Goal: Browse casually: Explore the website without a specific task or goal

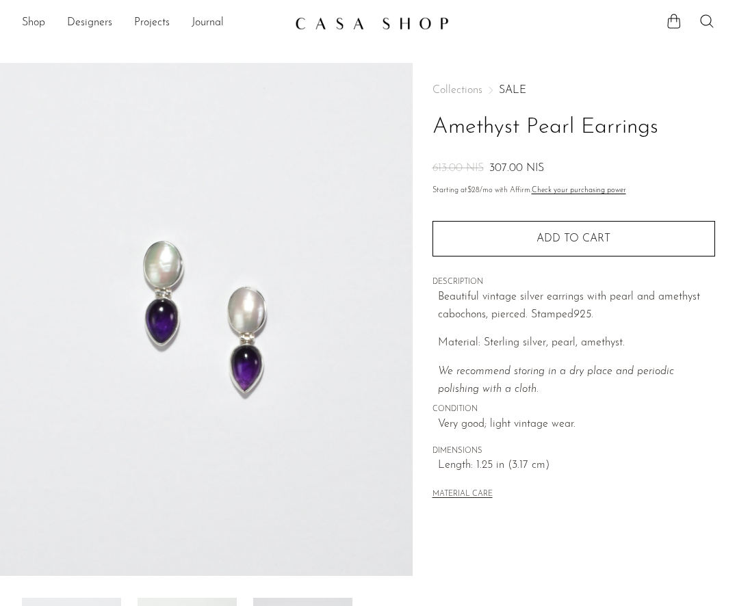
scroll to position [10, 0]
click at [36, 22] on link "Shop" at bounding box center [33, 23] width 23 height 18
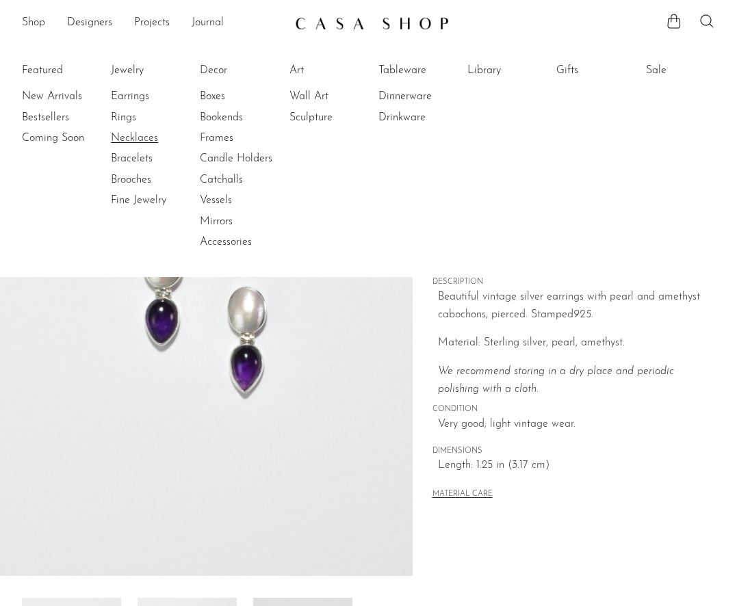
click at [128, 140] on link "Necklaces" at bounding box center [162, 138] width 103 height 15
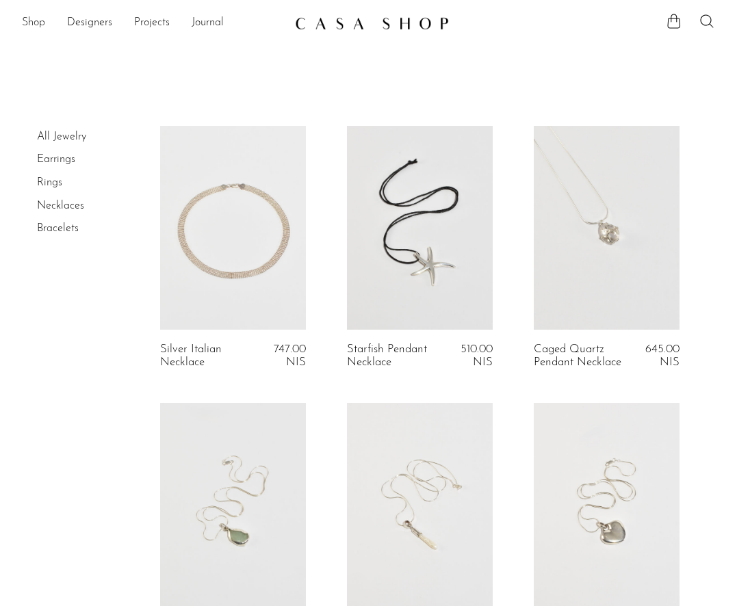
click at [44, 24] on link "Shop" at bounding box center [33, 23] width 23 height 18
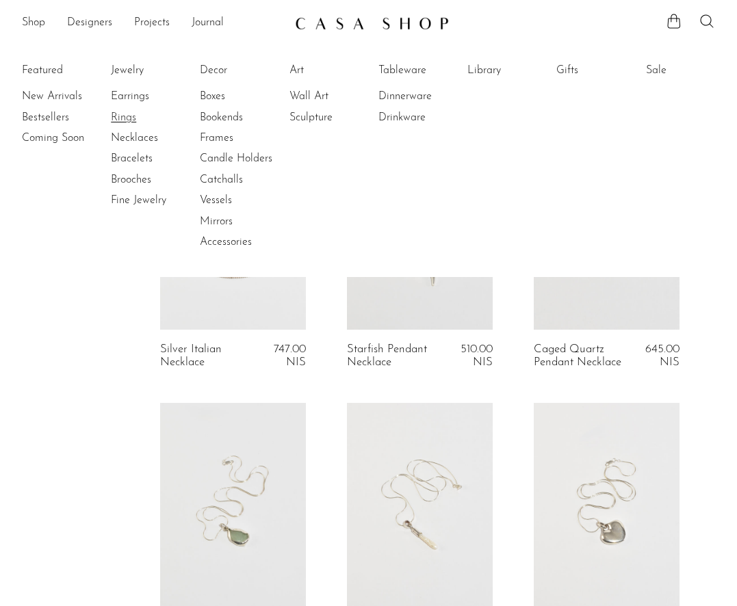
click at [122, 123] on link "Rings" at bounding box center [162, 117] width 103 height 15
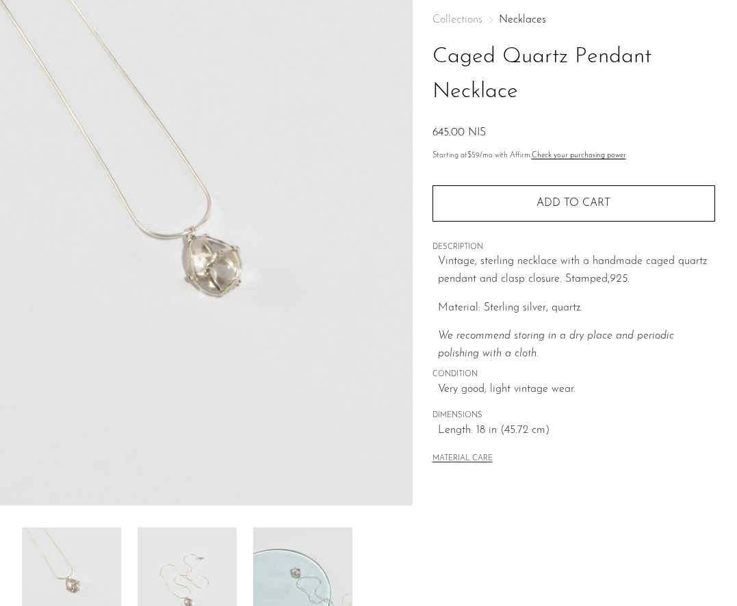
scroll to position [285, 0]
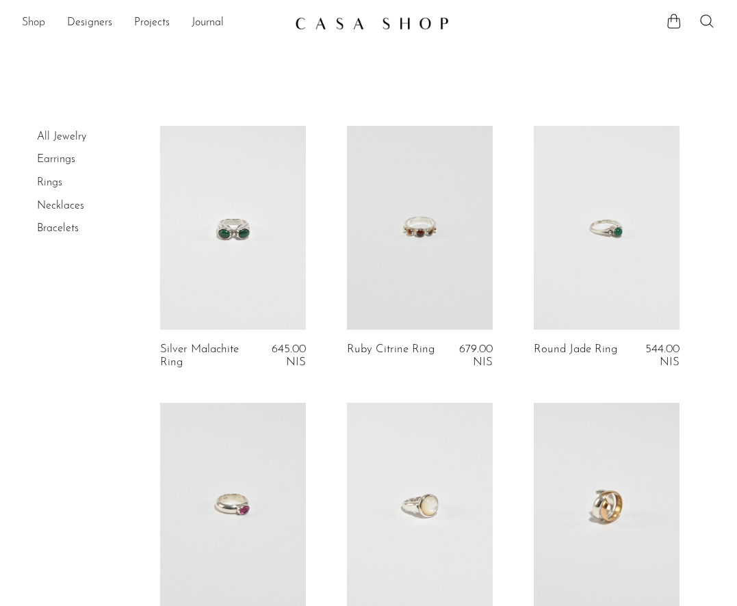
click at [41, 24] on link "Shop" at bounding box center [33, 23] width 23 height 18
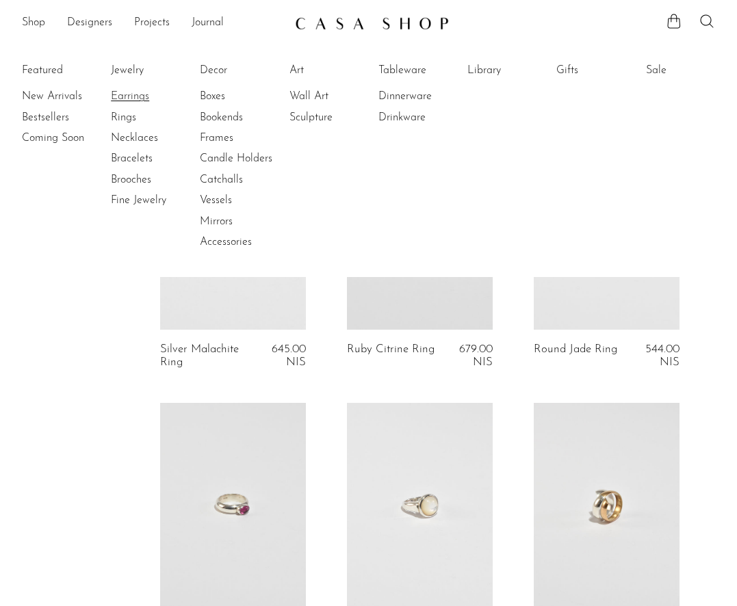
click at [131, 93] on link "Earrings" at bounding box center [162, 96] width 103 height 15
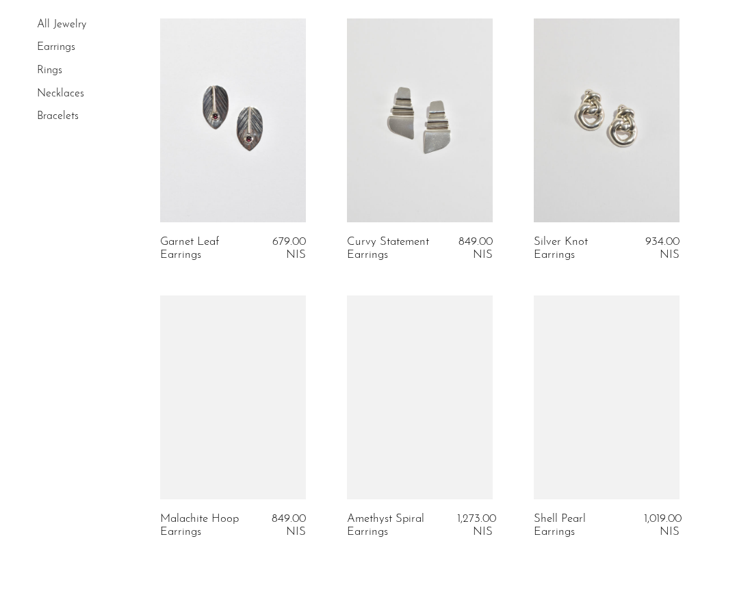
scroll to position [3178, 0]
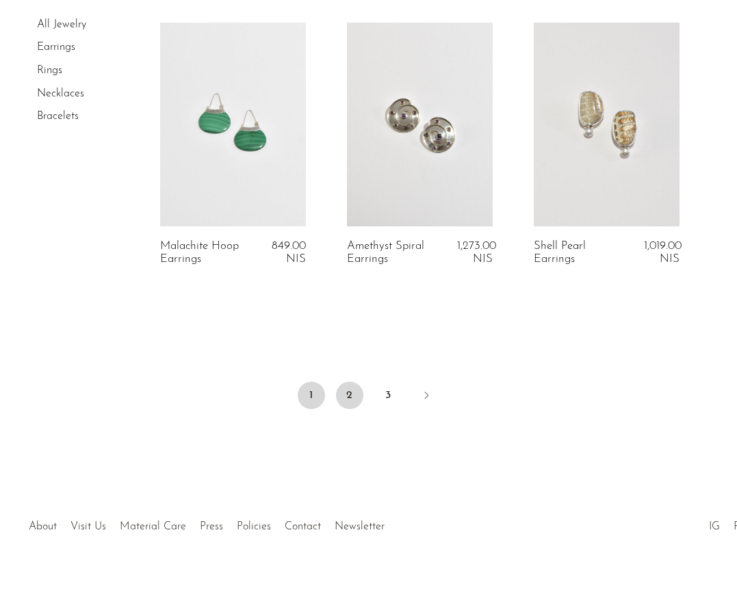
click at [350, 382] on link "2" at bounding box center [349, 395] width 27 height 27
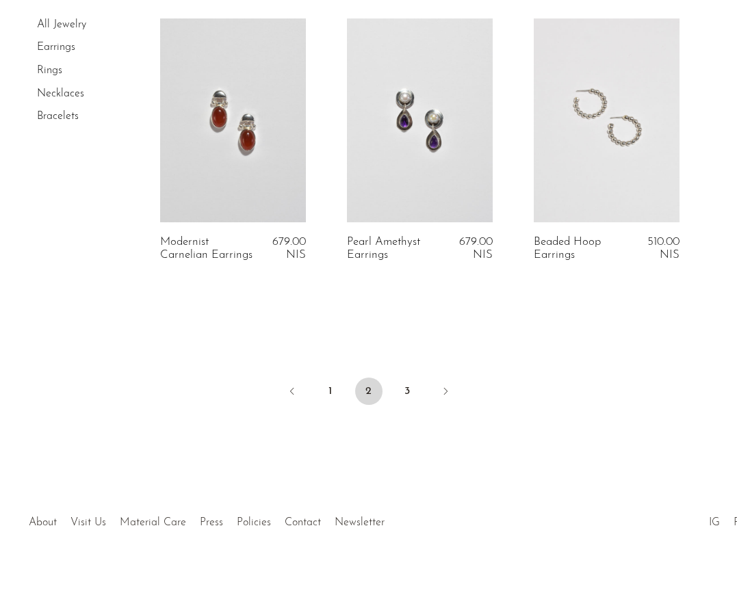
scroll to position [3218, 0]
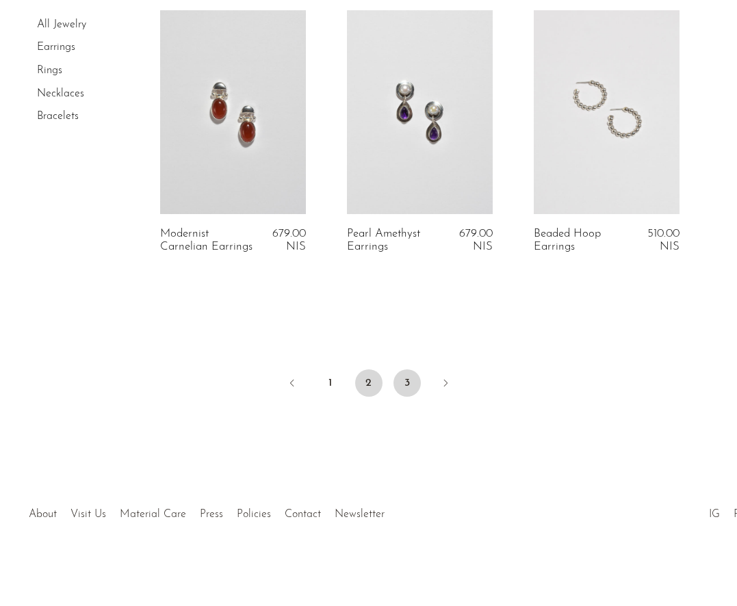
click at [402, 387] on link "3" at bounding box center [406, 382] width 27 height 27
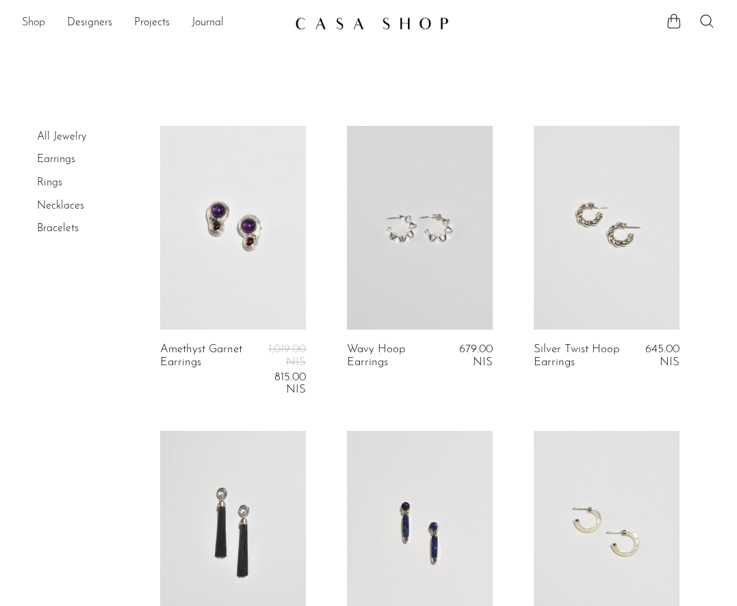
click at [38, 27] on link "Shop" at bounding box center [33, 23] width 23 height 18
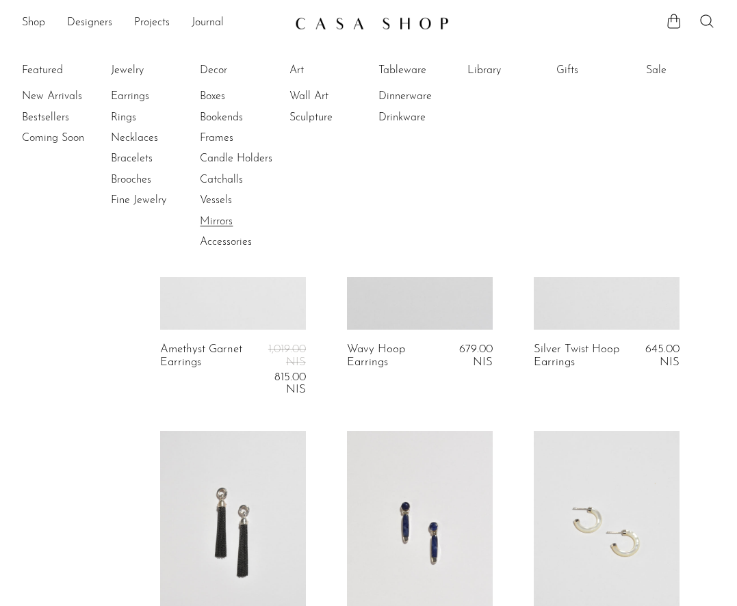
click at [216, 220] on link "Mirrors" at bounding box center [251, 221] width 103 height 15
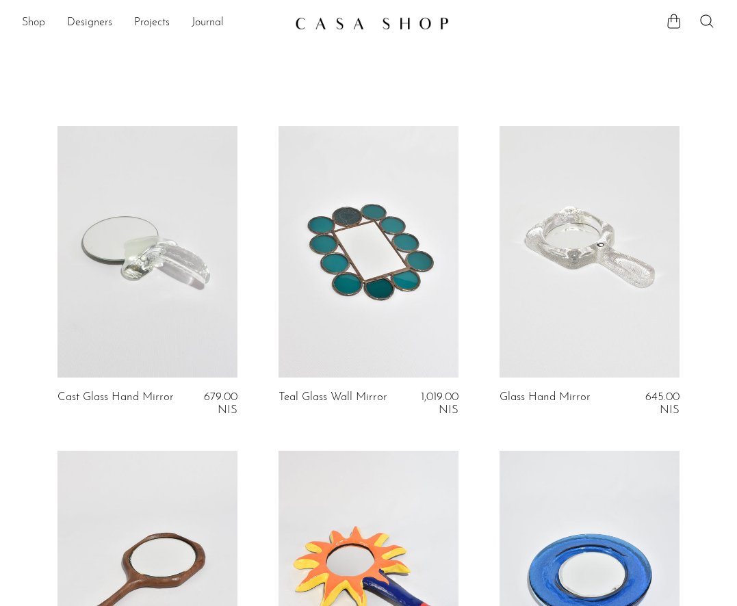
click at [45, 18] on link "Shop" at bounding box center [33, 23] width 23 height 18
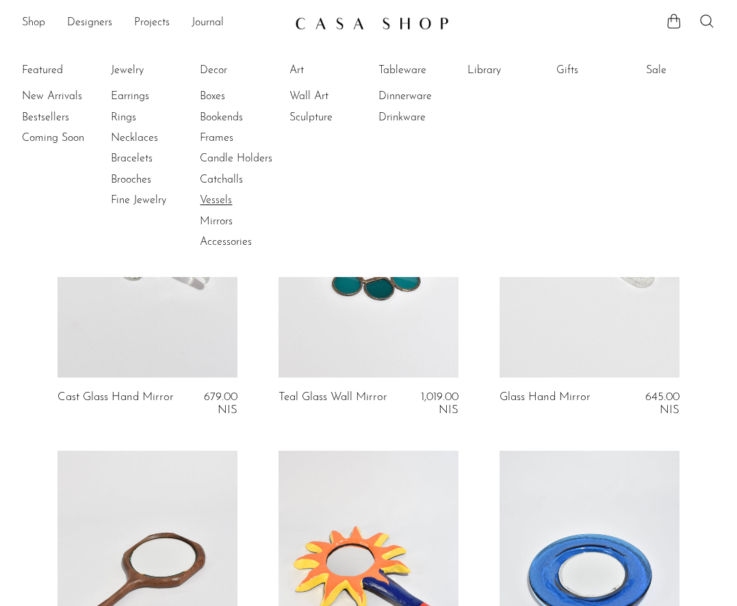
click at [221, 198] on link "Vessels" at bounding box center [251, 200] width 103 height 15
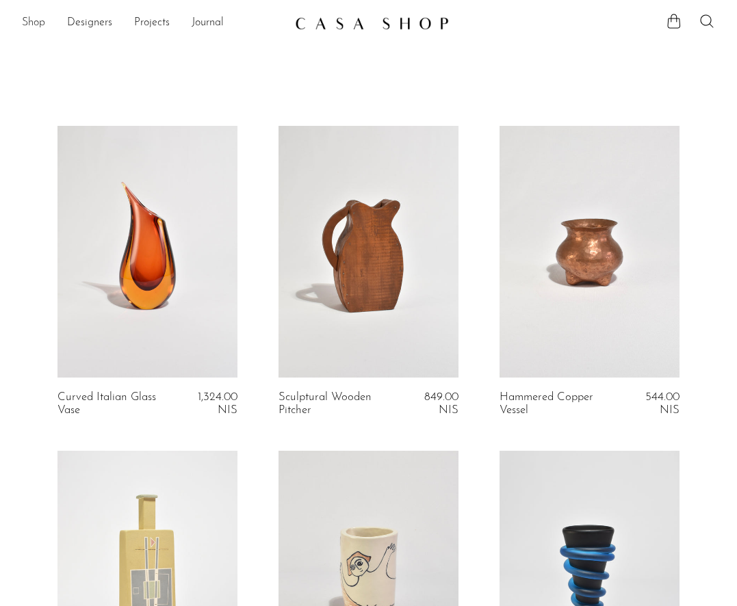
click at [33, 18] on link "Shop" at bounding box center [33, 23] width 23 height 18
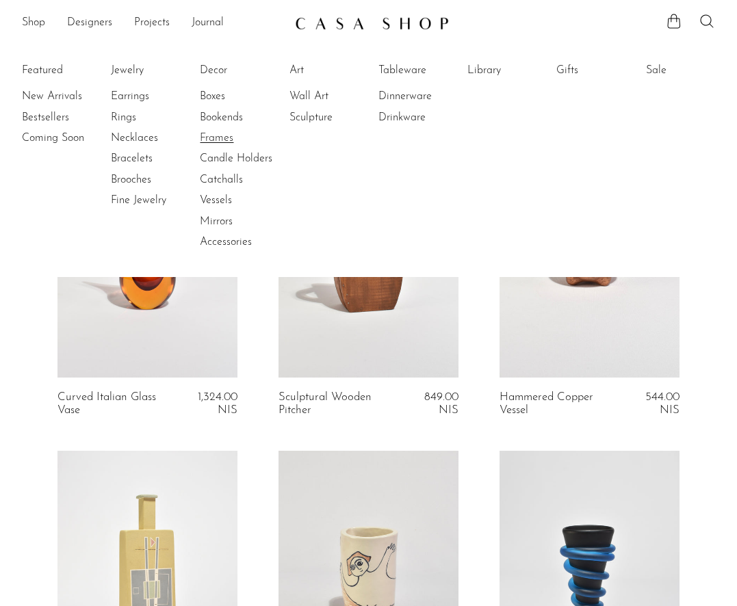
click at [226, 137] on link "Frames" at bounding box center [251, 138] width 103 height 15
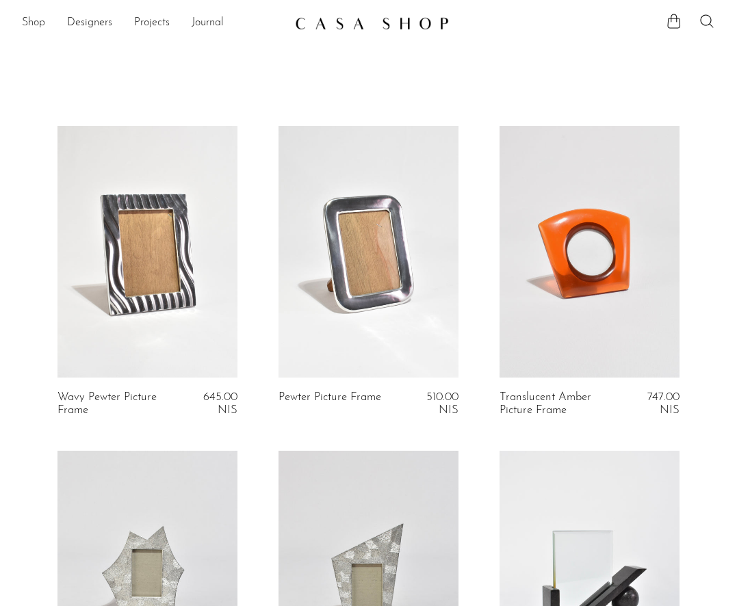
click at [39, 23] on link "Shop" at bounding box center [33, 23] width 23 height 18
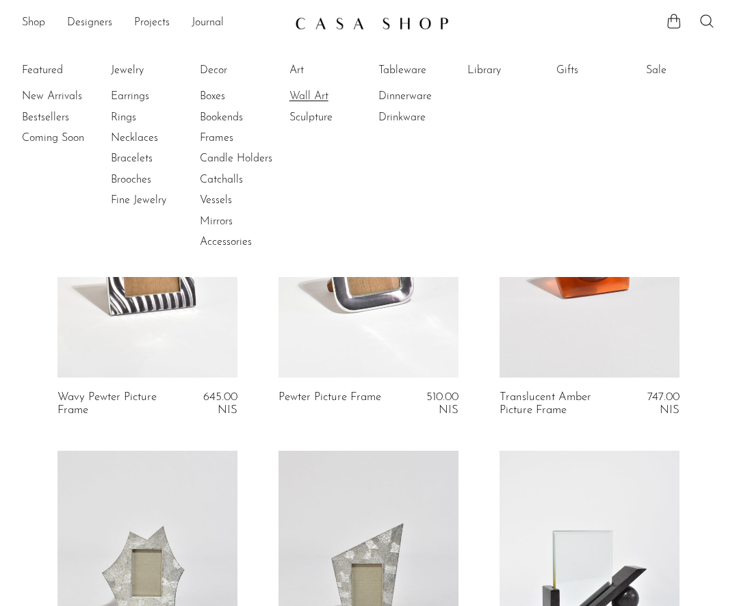
click at [309, 95] on link "Wall Art" at bounding box center [340, 96] width 103 height 15
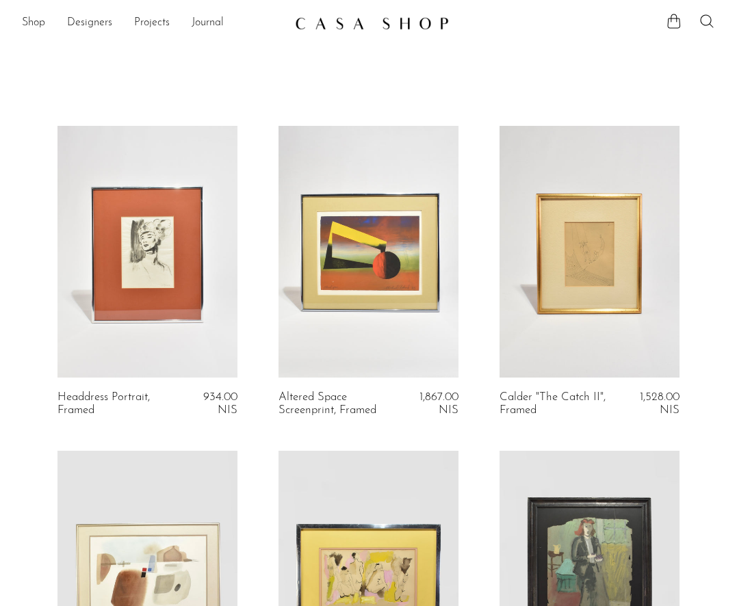
click at [376, 25] on img at bounding box center [372, 23] width 154 height 14
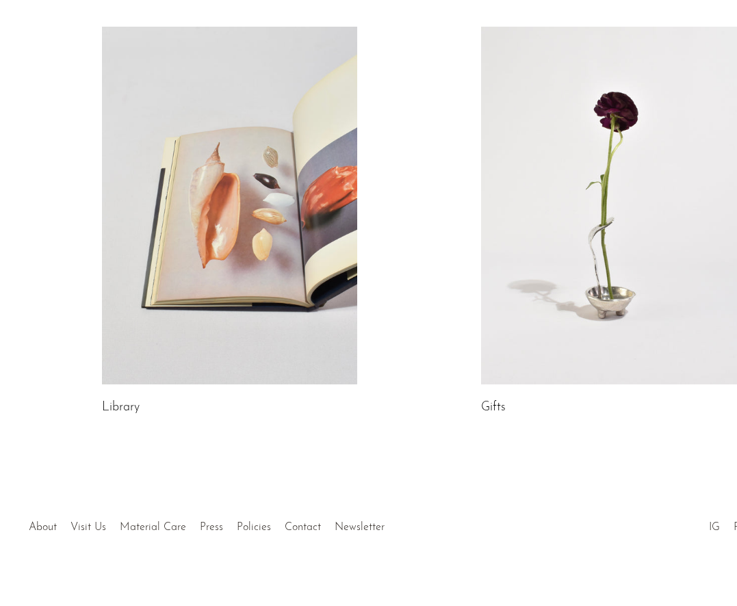
scroll to position [621, 0]
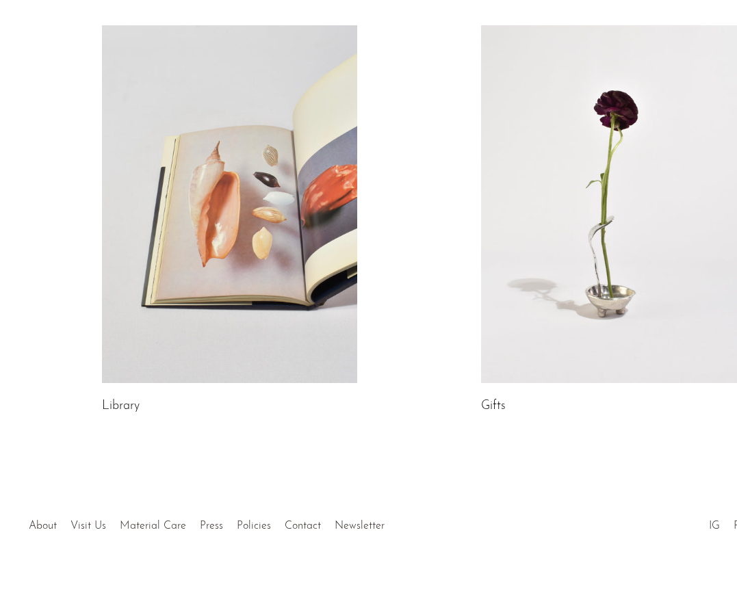
click at [286, 318] on link at bounding box center [230, 204] width 256 height 358
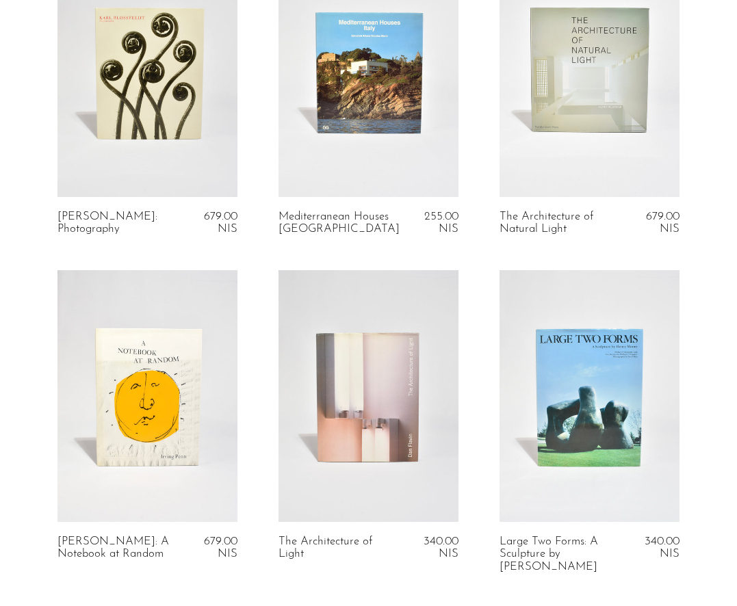
scroll to position [1162, 0]
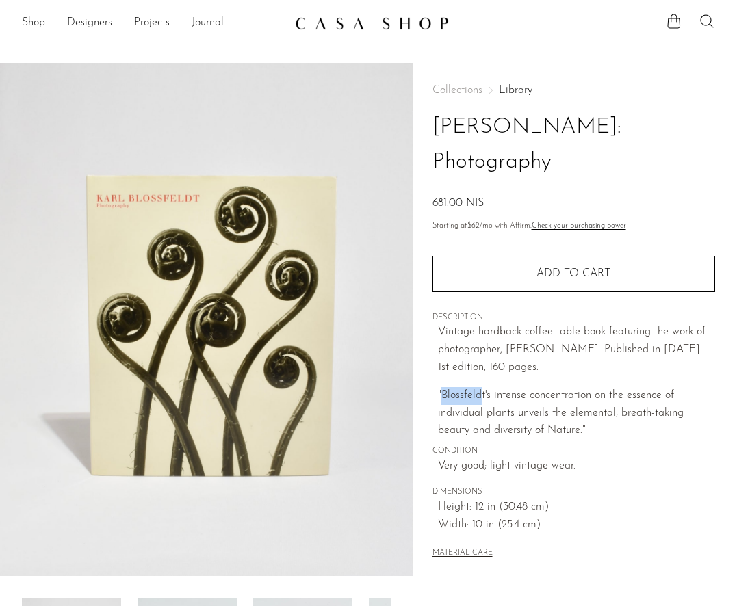
drag, startPoint x: 442, startPoint y: 360, endPoint x: 481, endPoint y: 368, distance: 39.9
click at [481, 387] on p ""Blossfeldt's intense concentration on the essence of individual plants unveils…" at bounding box center [576, 413] width 277 height 53
copy p "Blossfeld"
